Goal: Task Accomplishment & Management: Manage account settings

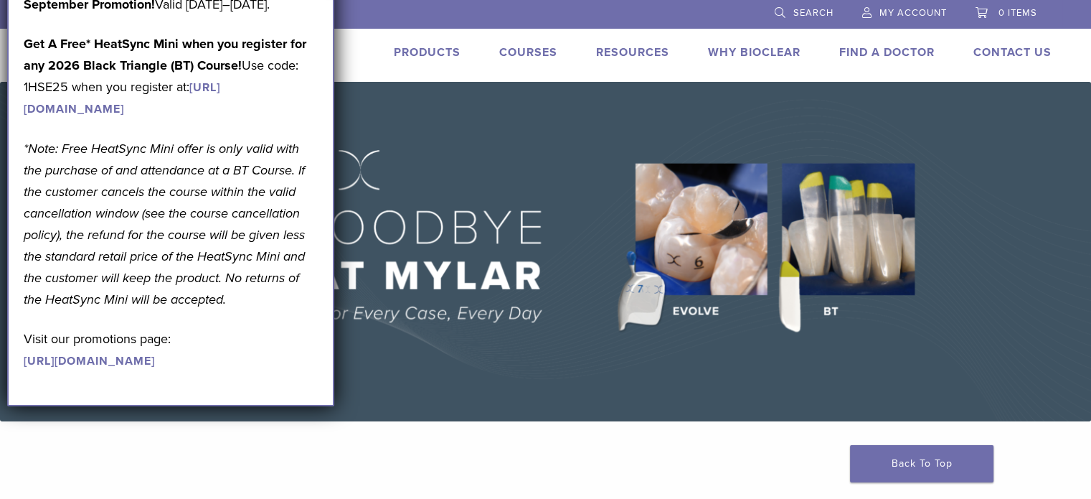
click at [928, 5] on link "My Account" at bounding box center [904, 11] width 85 height 22
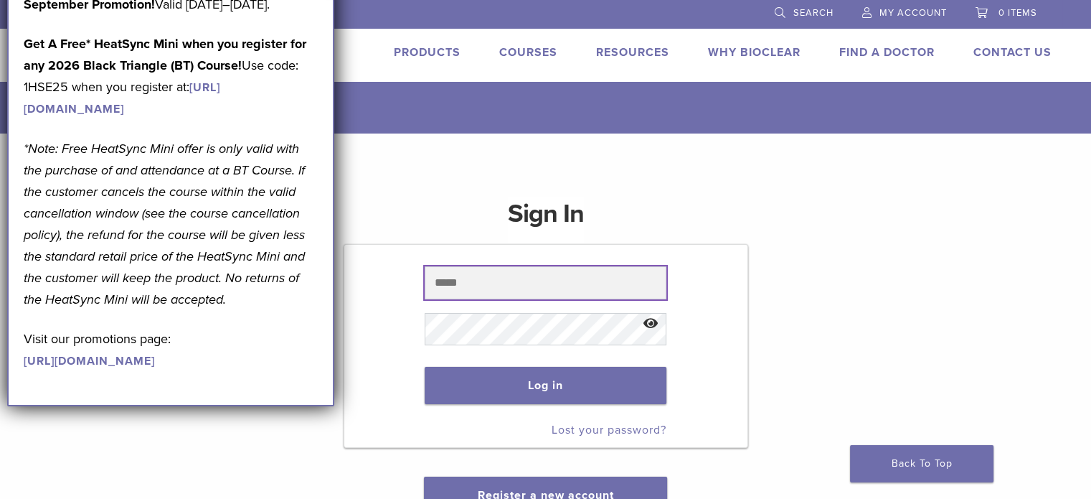
type input "**********"
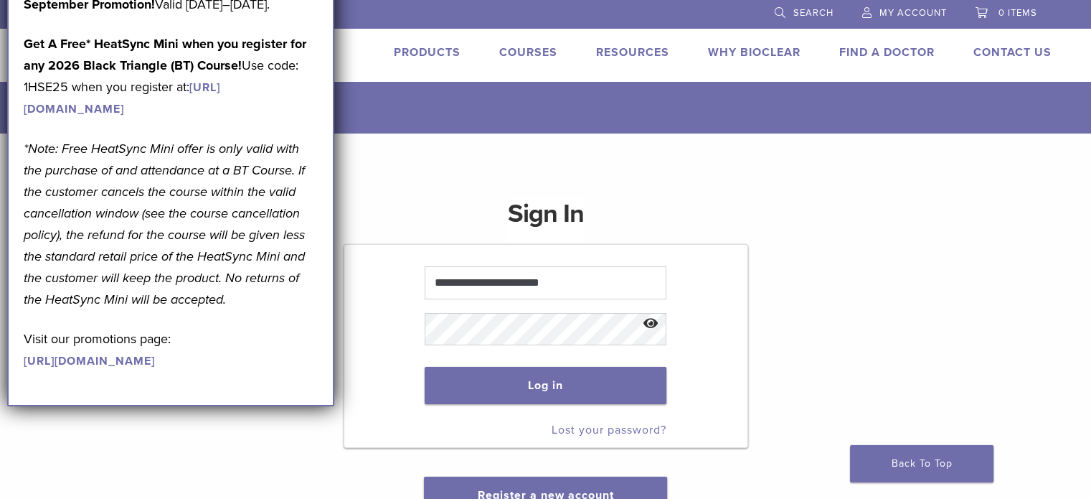
click at [654, 326] on button "Show password" at bounding box center [651, 324] width 31 height 37
click at [720, 209] on div "**********" at bounding box center [546, 346] width 405 height 334
